Goal: Information Seeking & Learning: Find specific fact

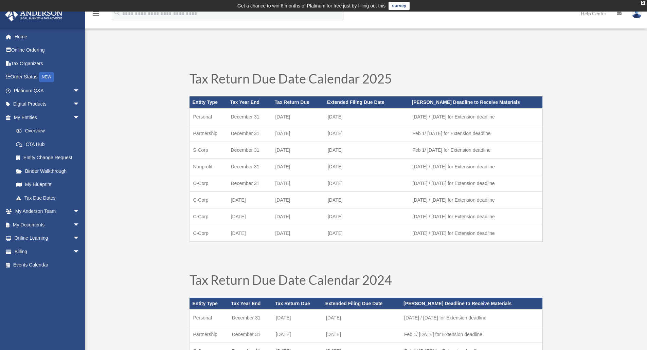
click at [205, 131] on td "Partnership" at bounding box center [209, 133] width 38 height 17
drag, startPoint x: 205, startPoint y: 131, endPoint x: 357, endPoint y: 130, distance: 152.2
click at [357, 130] on tr "Partnership [DATE] March [DATE] Feb 1/ [DATE] for Extension deadline" at bounding box center [366, 133] width 353 height 17
click at [369, 135] on td "[DATE]" at bounding box center [366, 133] width 85 height 17
click at [369, 136] on td "[DATE]" at bounding box center [366, 133] width 85 height 17
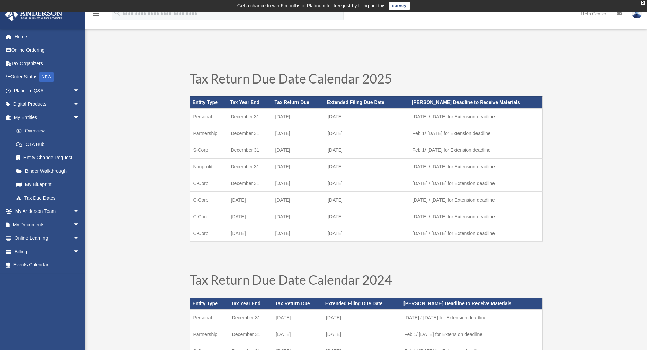
click at [203, 133] on td "Partnership" at bounding box center [209, 133] width 38 height 17
click at [201, 133] on td "Partnership" at bounding box center [209, 133] width 38 height 17
click at [196, 134] on td "Partnership" at bounding box center [209, 133] width 38 height 17
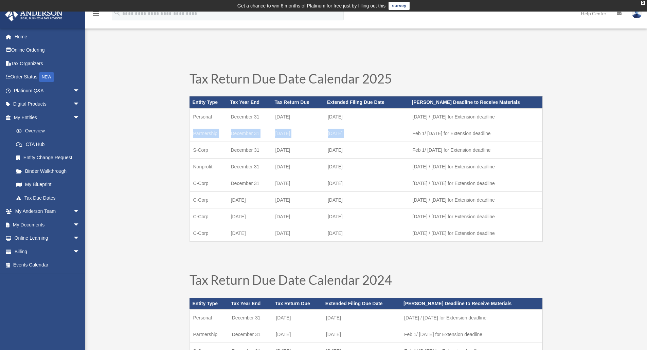
drag, startPoint x: 196, startPoint y: 134, endPoint x: 352, endPoint y: 135, distance: 156.2
click at [352, 135] on tr "Partnership [DATE] March [DATE] Feb 1/ [DATE] for Extension deadline" at bounding box center [366, 133] width 353 height 17
copy tr "Partnership [DATE] March [DATE]"
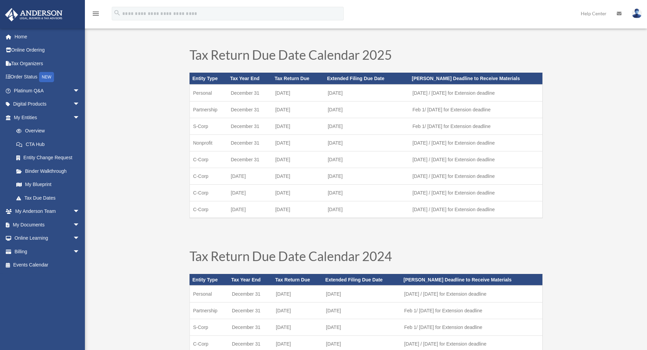
scroll to position [34, 0]
